Goal: Task Accomplishment & Management: Complete application form

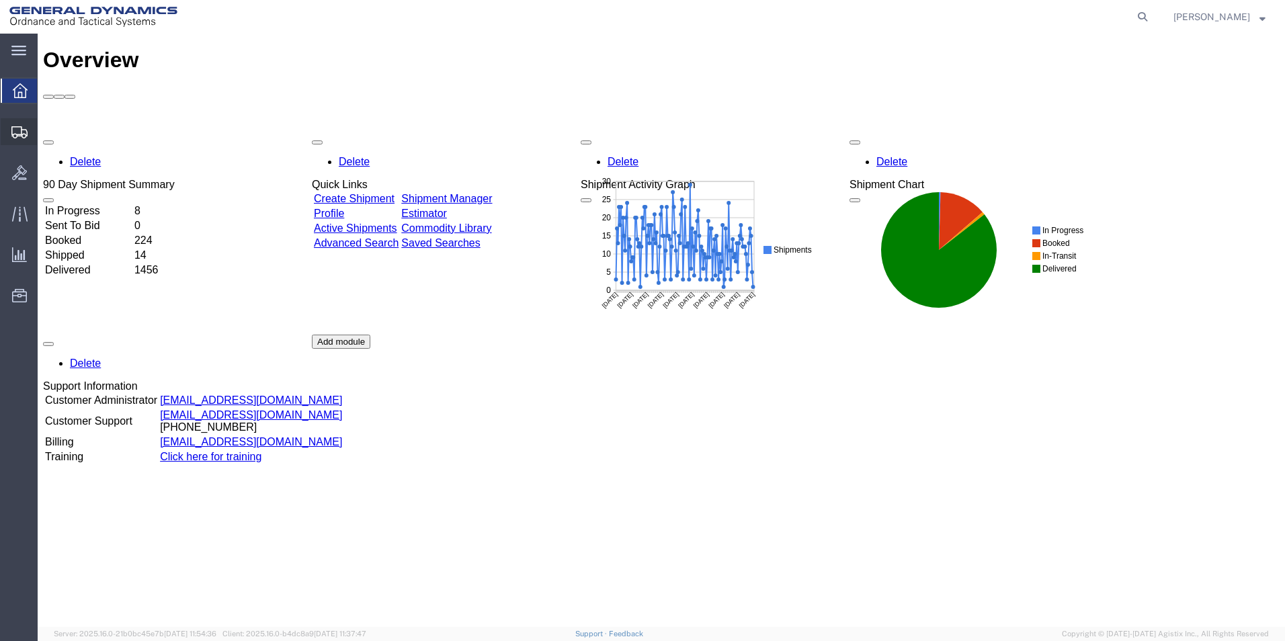
click at [0, 0] on span "Create Shipment" at bounding box center [0, 0] width 0 height 0
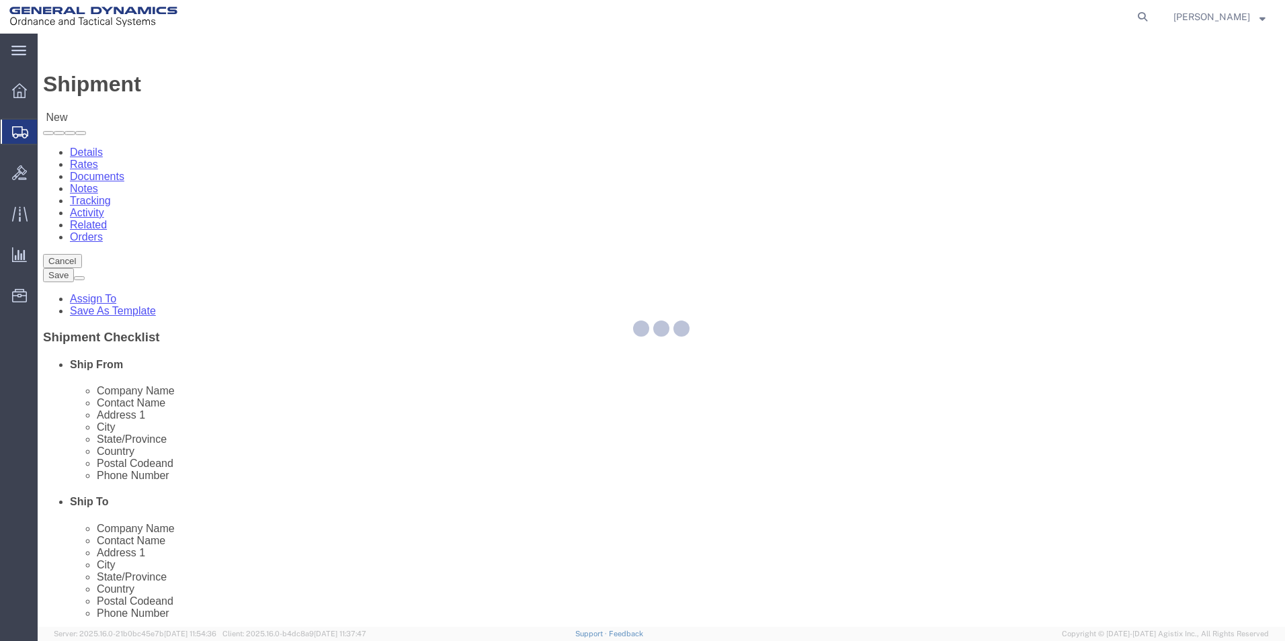
select select
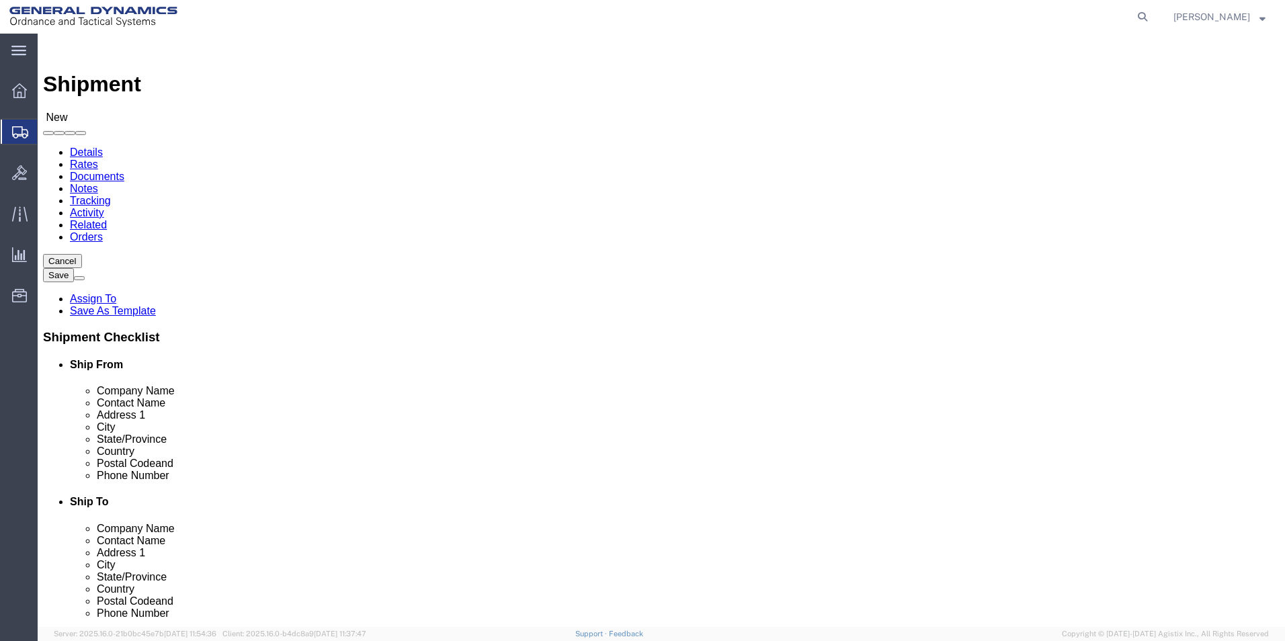
select select "MYPROFILE"
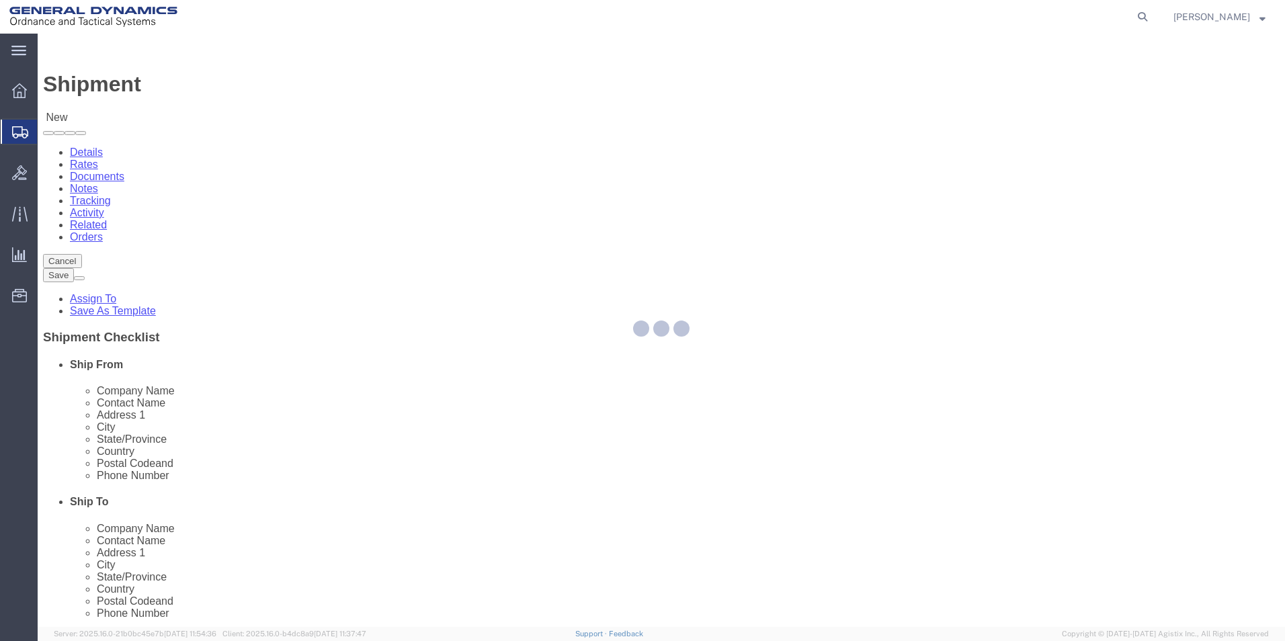
select select "PA"
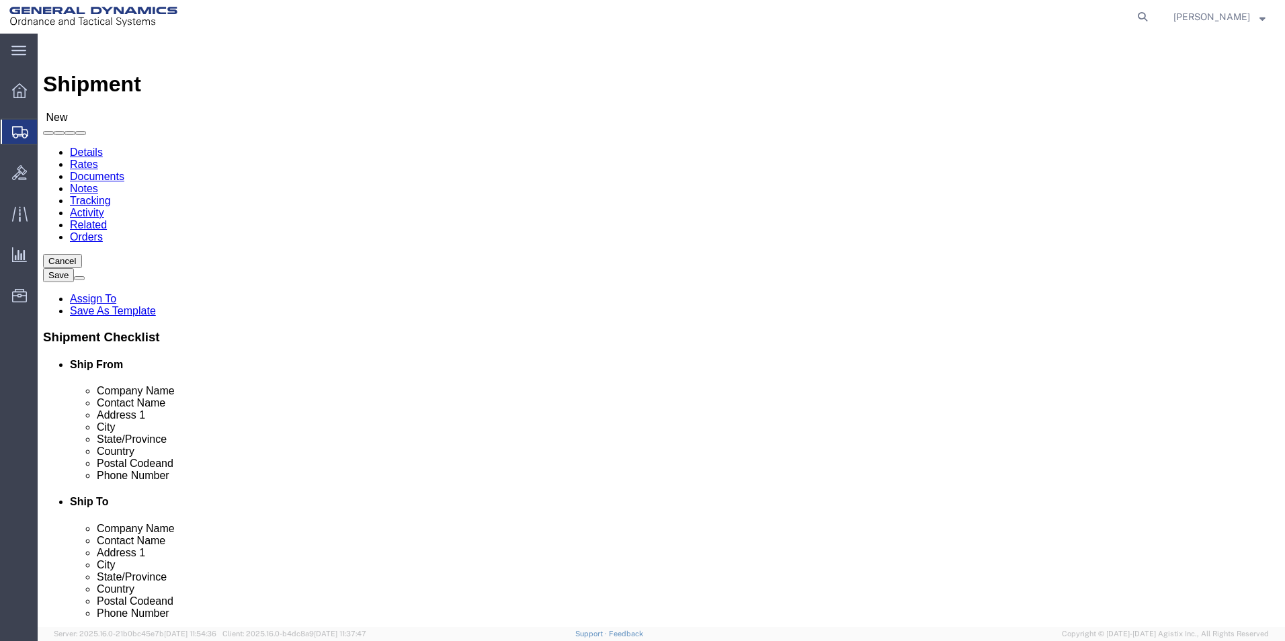
click input "text"
type input "Laborat"
click div "- LABORATORY TESTING INC. - ([PERSON_NAME]) [STREET_ADDRESS]"
select select "PA"
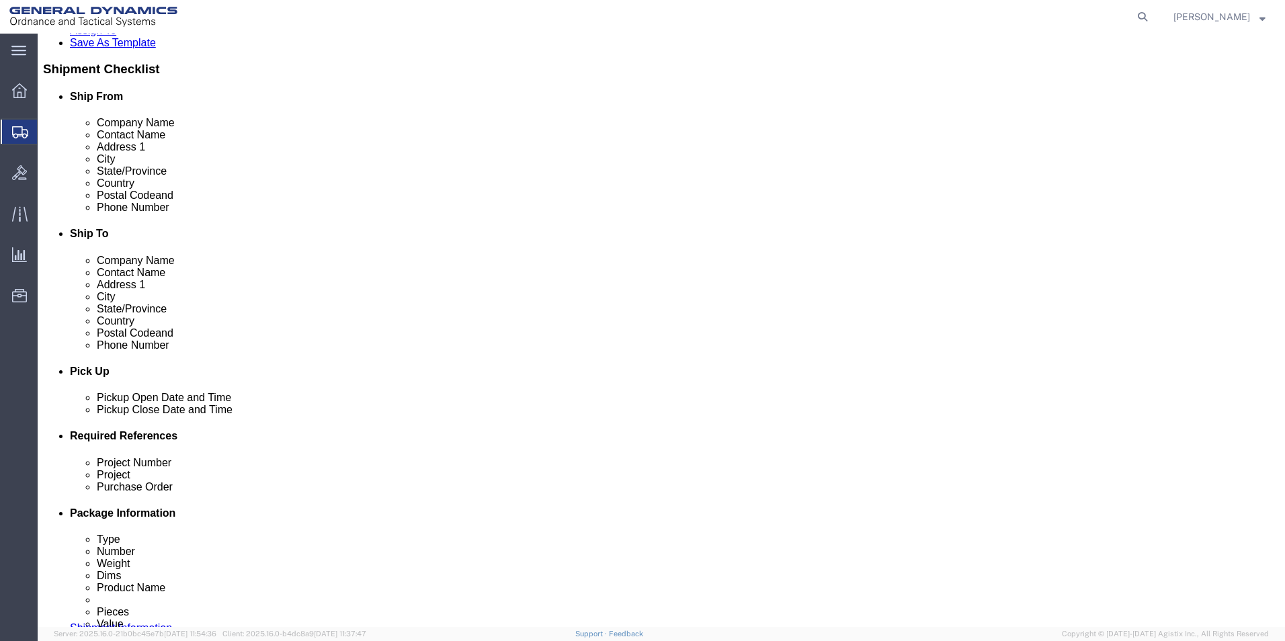
scroll to position [269, 0]
type input "LABORATORY TESTING INC."
click div "[DATE] 10:00 AM"
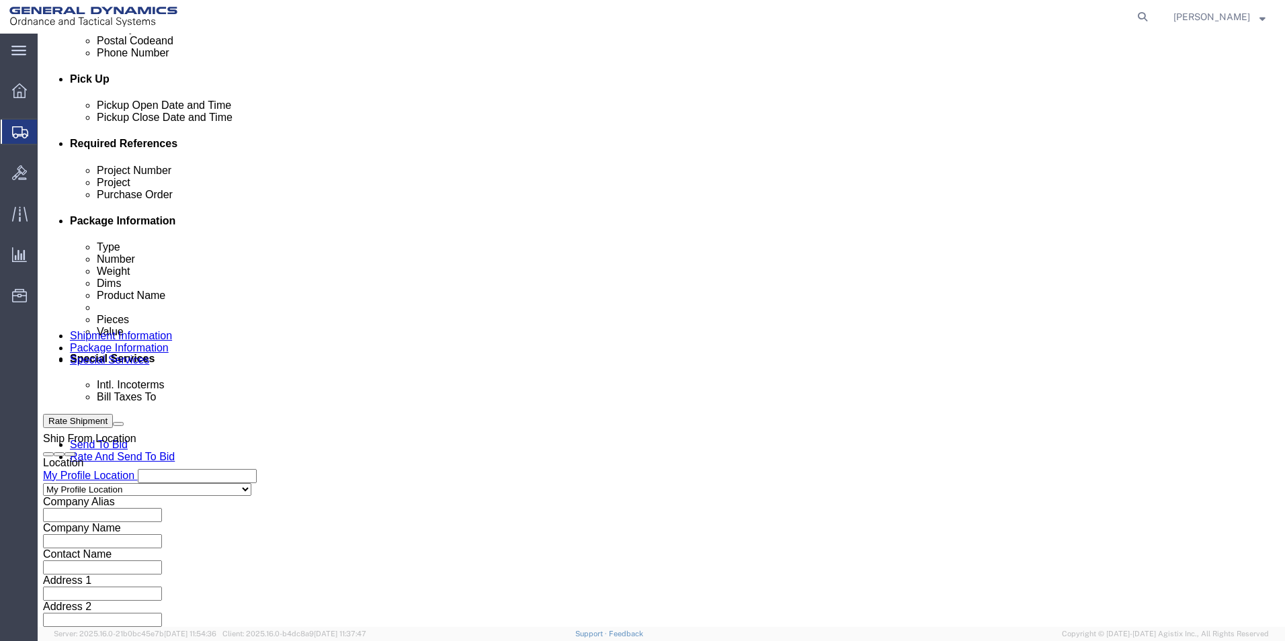
click input "12:00 AM"
type input "12:00 PM"
click button "Apply"
click input "text"
type input "NA"
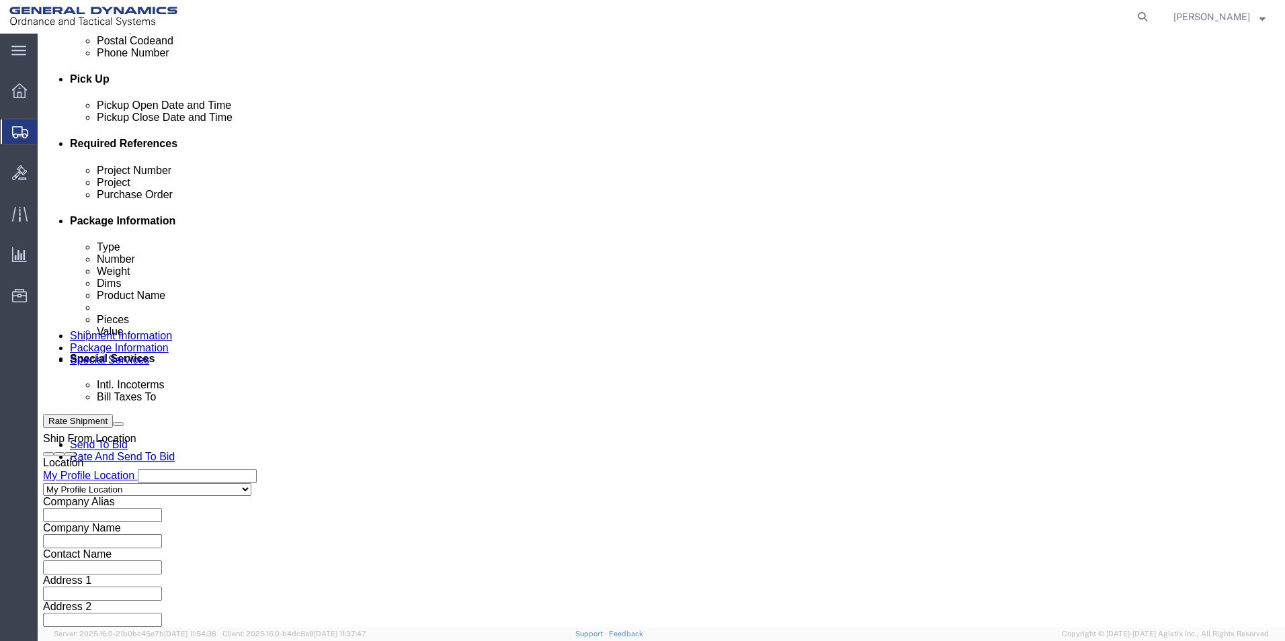
click input "text"
type input "NA"
click input "text"
type input "116450/113792"
click button "Continue"
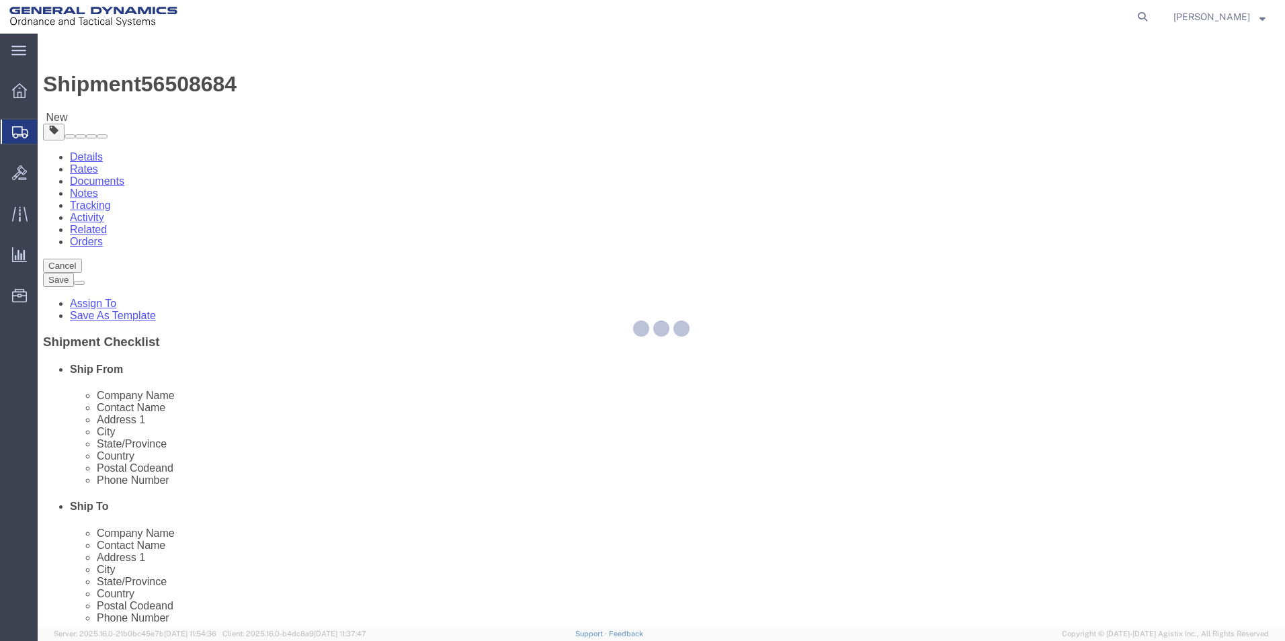
select select "CBOX"
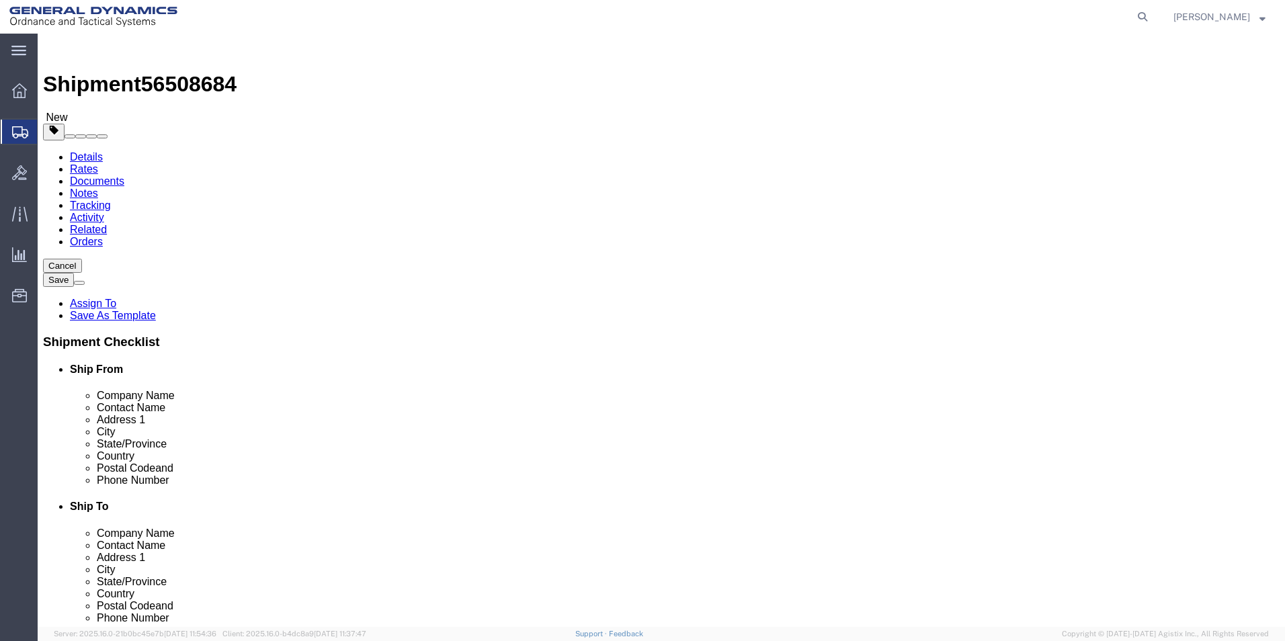
click input "text"
type input "6"
click input "text"
type input "5"
click input "text"
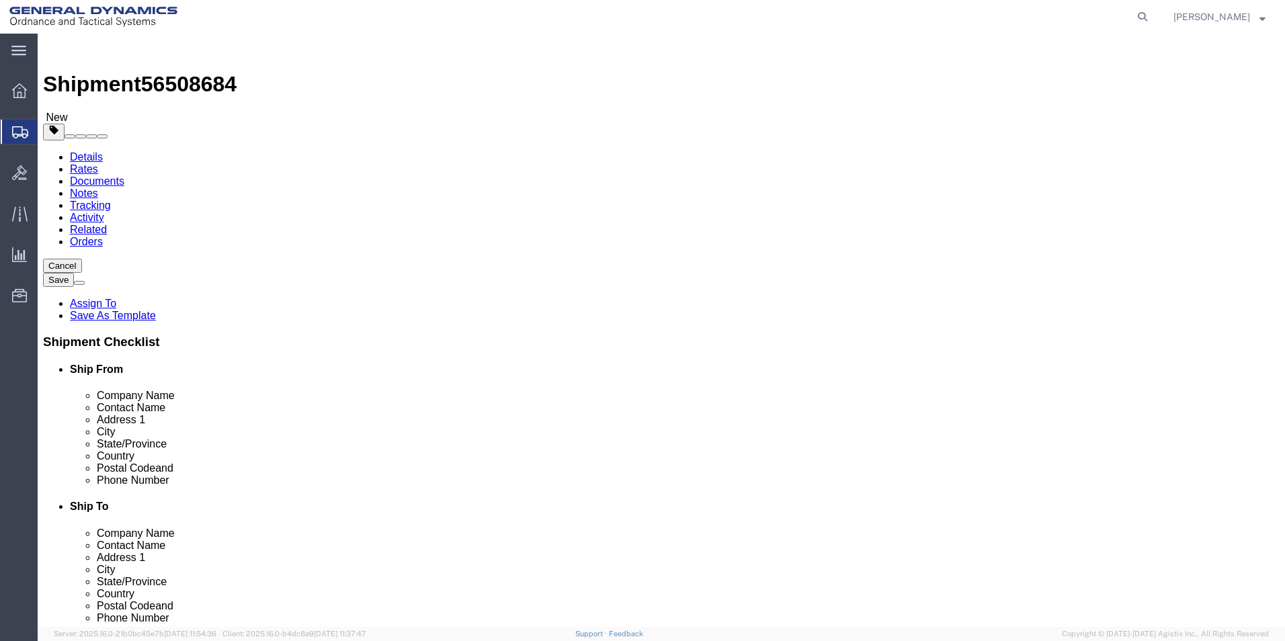
type input "2.5"
click input "0.00"
click input "[DATE]"
type input "5.500"
click link "Add Content"
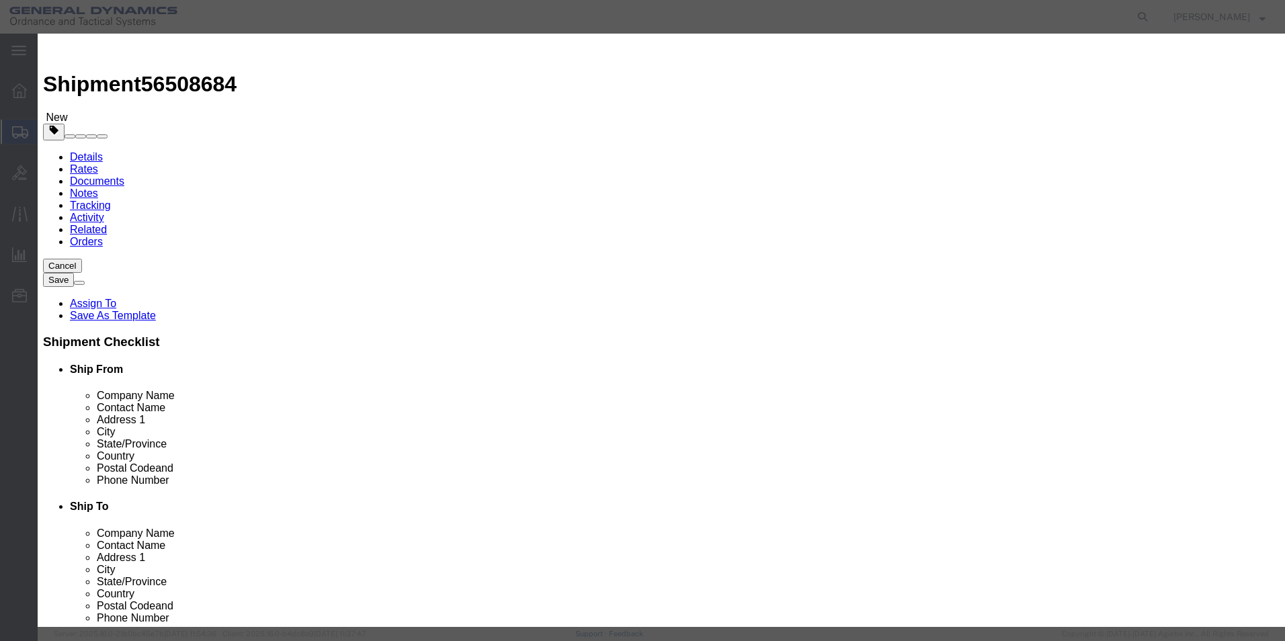
click input "text"
type input "Tensile Bars/Chip Samples"
click input "0"
type input "7"
click input "text"
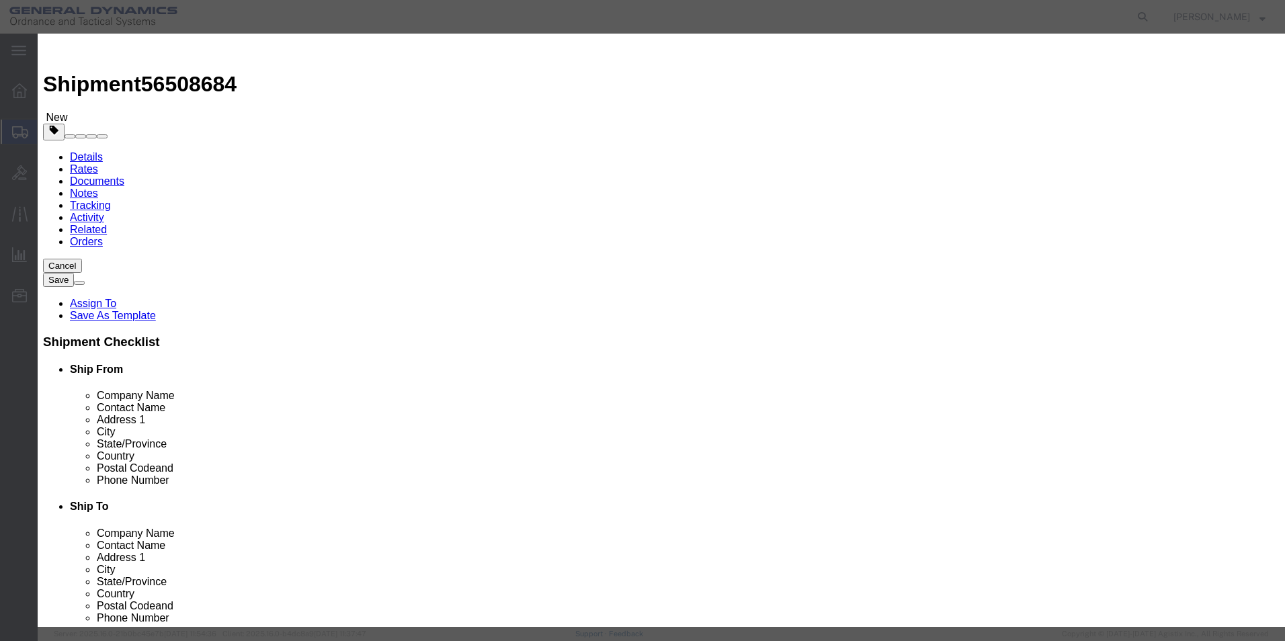
type input "800"
drag, startPoint x: 538, startPoint y: 27, endPoint x: 532, endPoint y: 33, distance: 8.1
click h3 "Add content"
click select "Select 50 55 60 65 70 85 92.5 100 125 175 250 300 400"
select select "70"
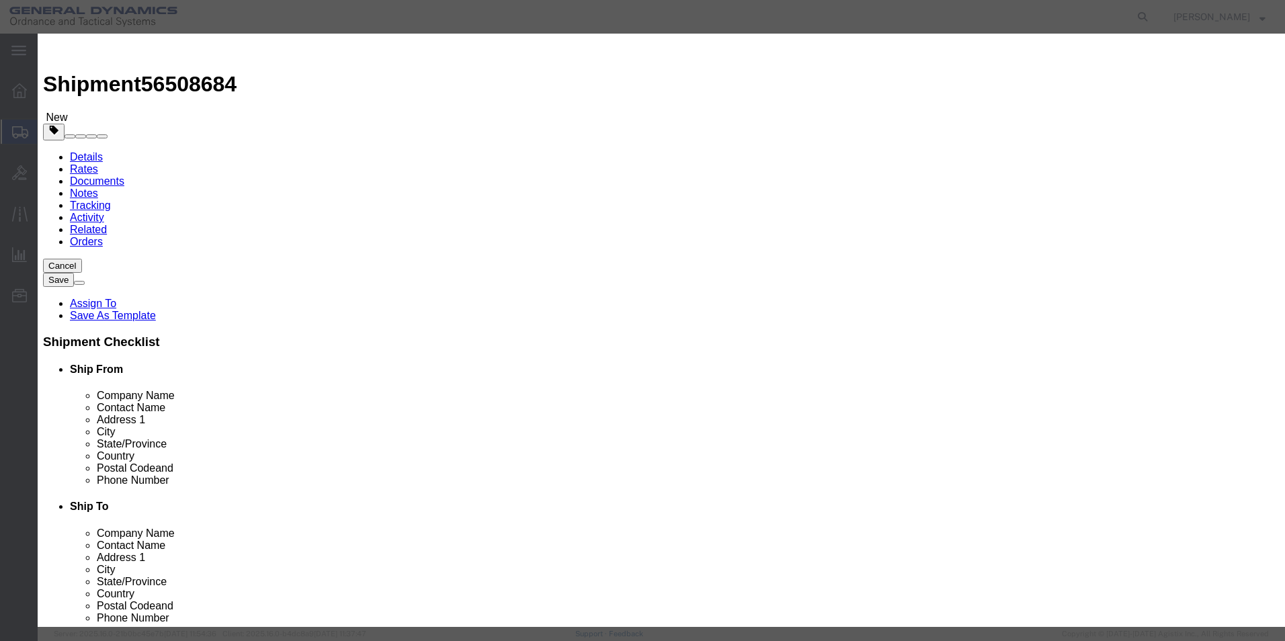
click select "Select 50 55 60 65 70 85 92.5 100 125 175 250 300 400"
click button "Save & Close"
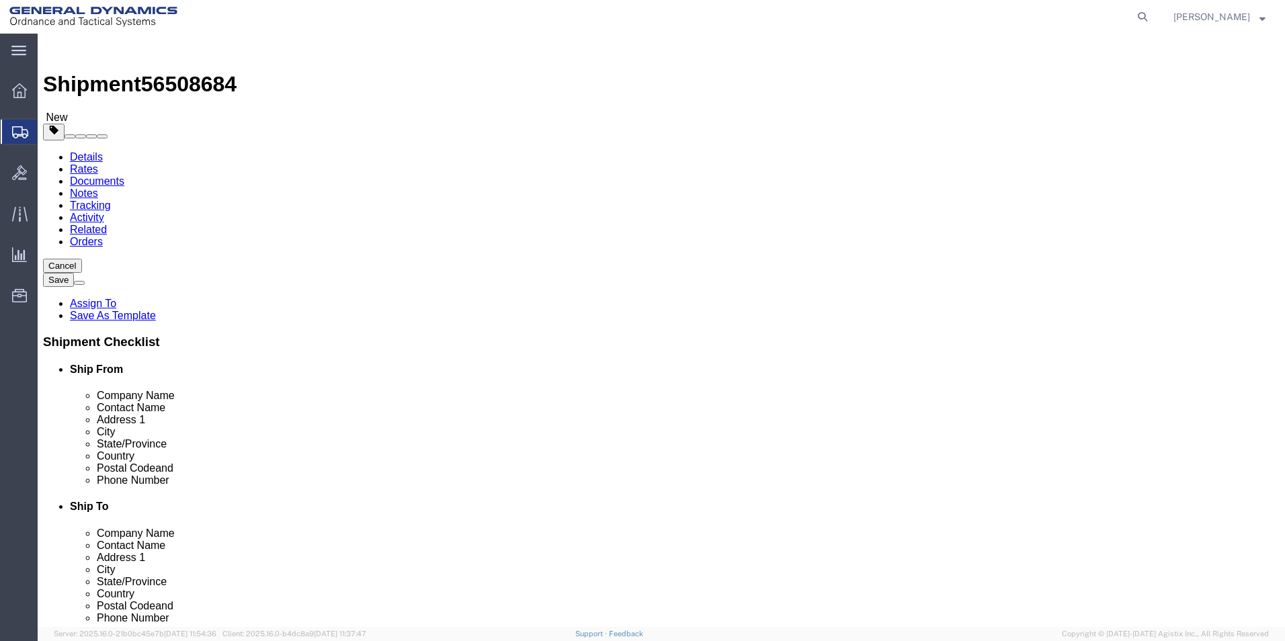
click button "Rate Shipment"
click button "Previous"
click input "Ship To Location / Phone Number : This field is required."
type input "8002199095"
click button "Rate Shipment"
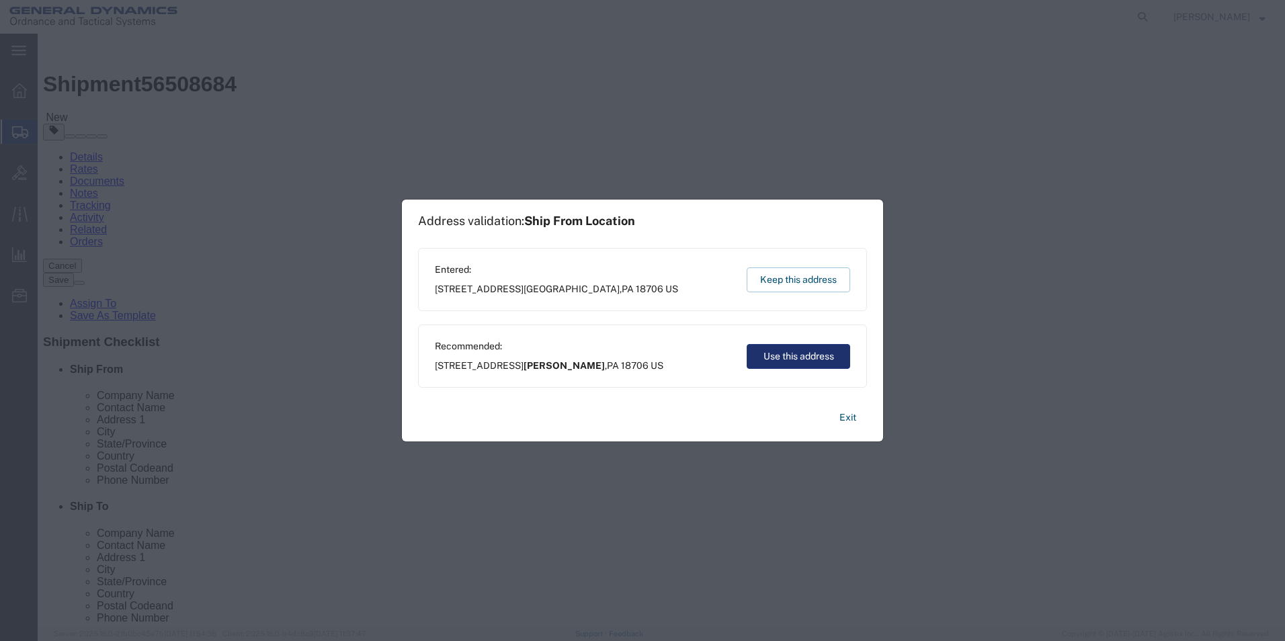
click at [792, 365] on button "Use this address" at bounding box center [798, 356] width 103 height 25
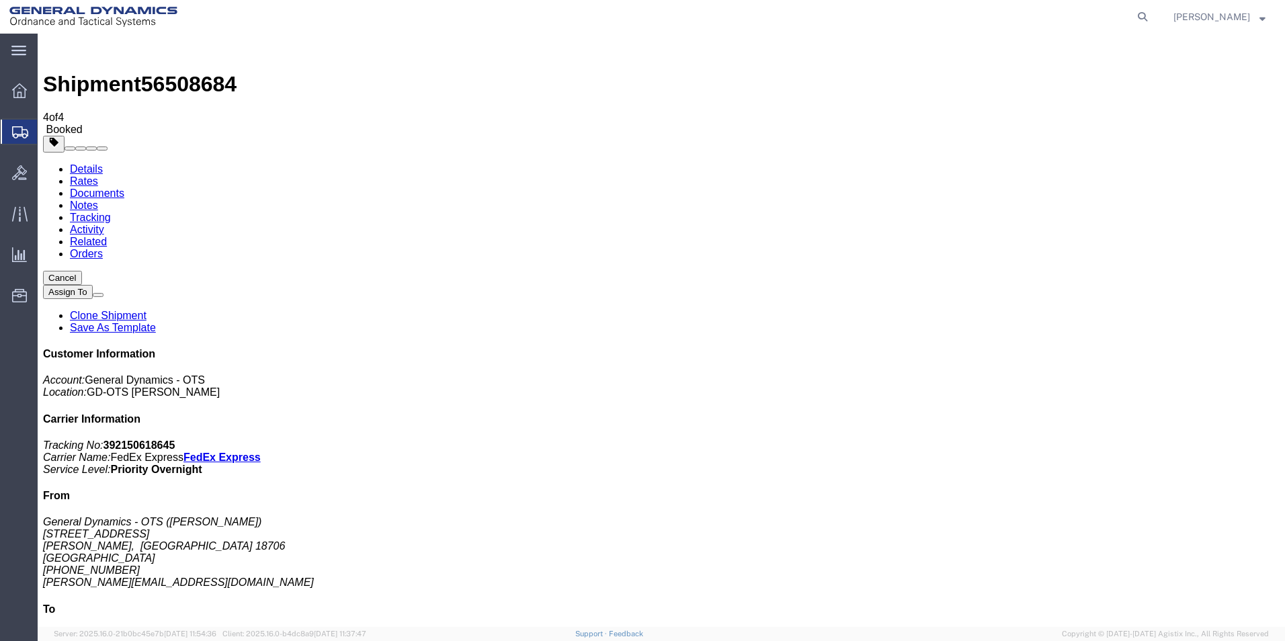
click at [86, 163] on link "Details" at bounding box center [86, 168] width 33 height 11
click link "Schedule pickup request"
